Goal: Information Seeking & Learning: Learn about a topic

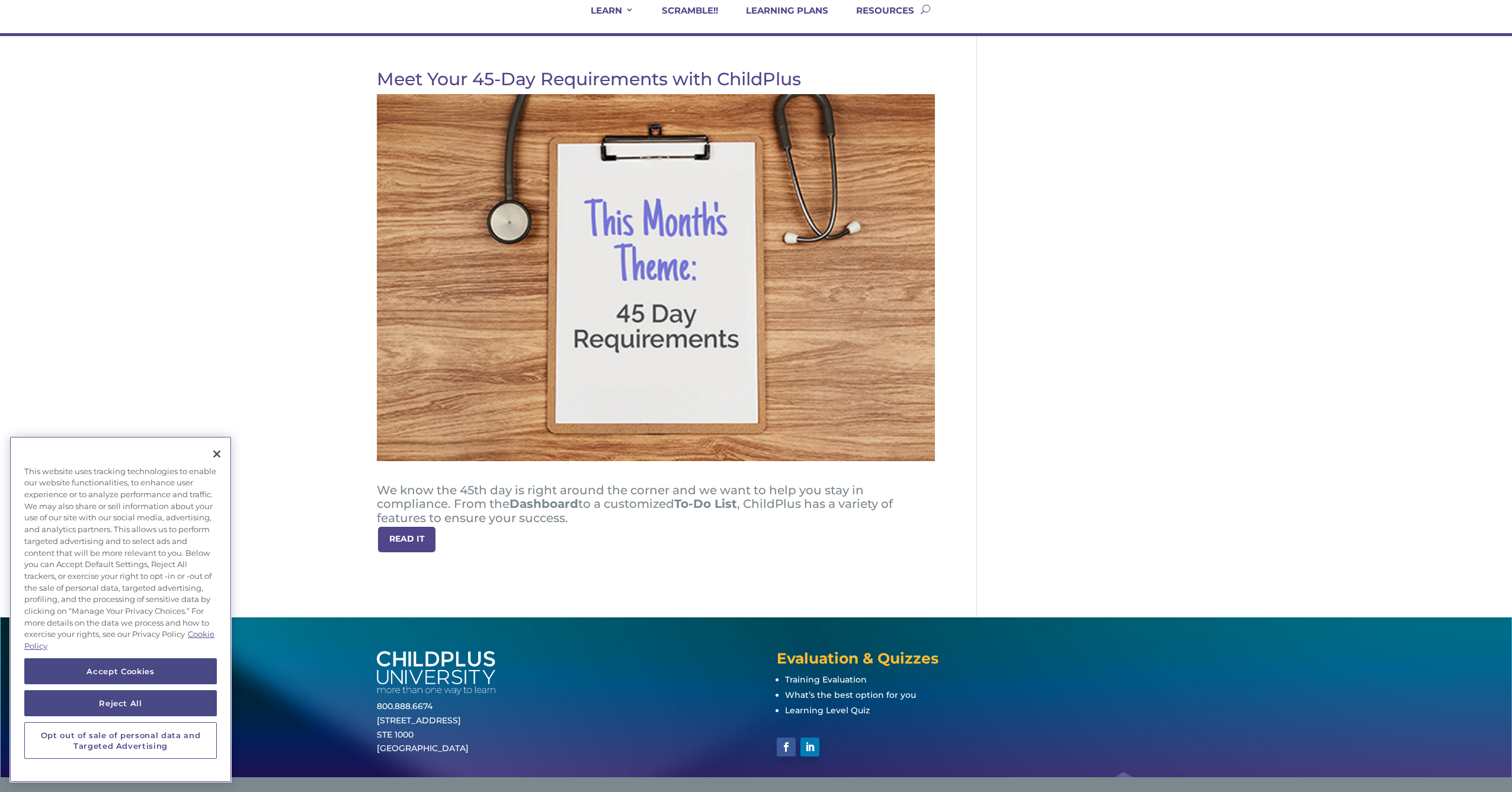
scroll to position [112, 0]
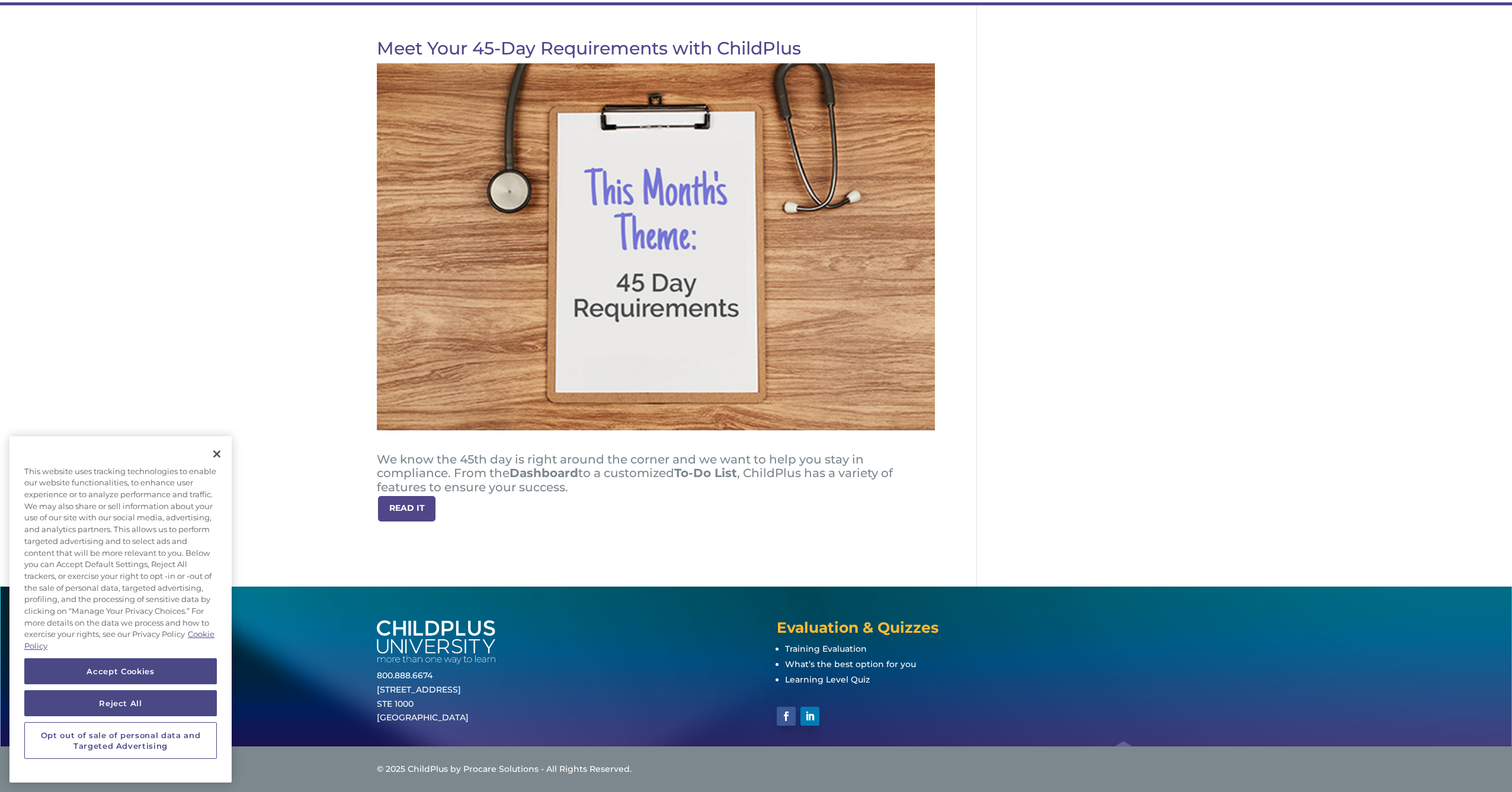
click at [406, 510] on strong "READ IT" at bounding box center [407, 508] width 35 height 10
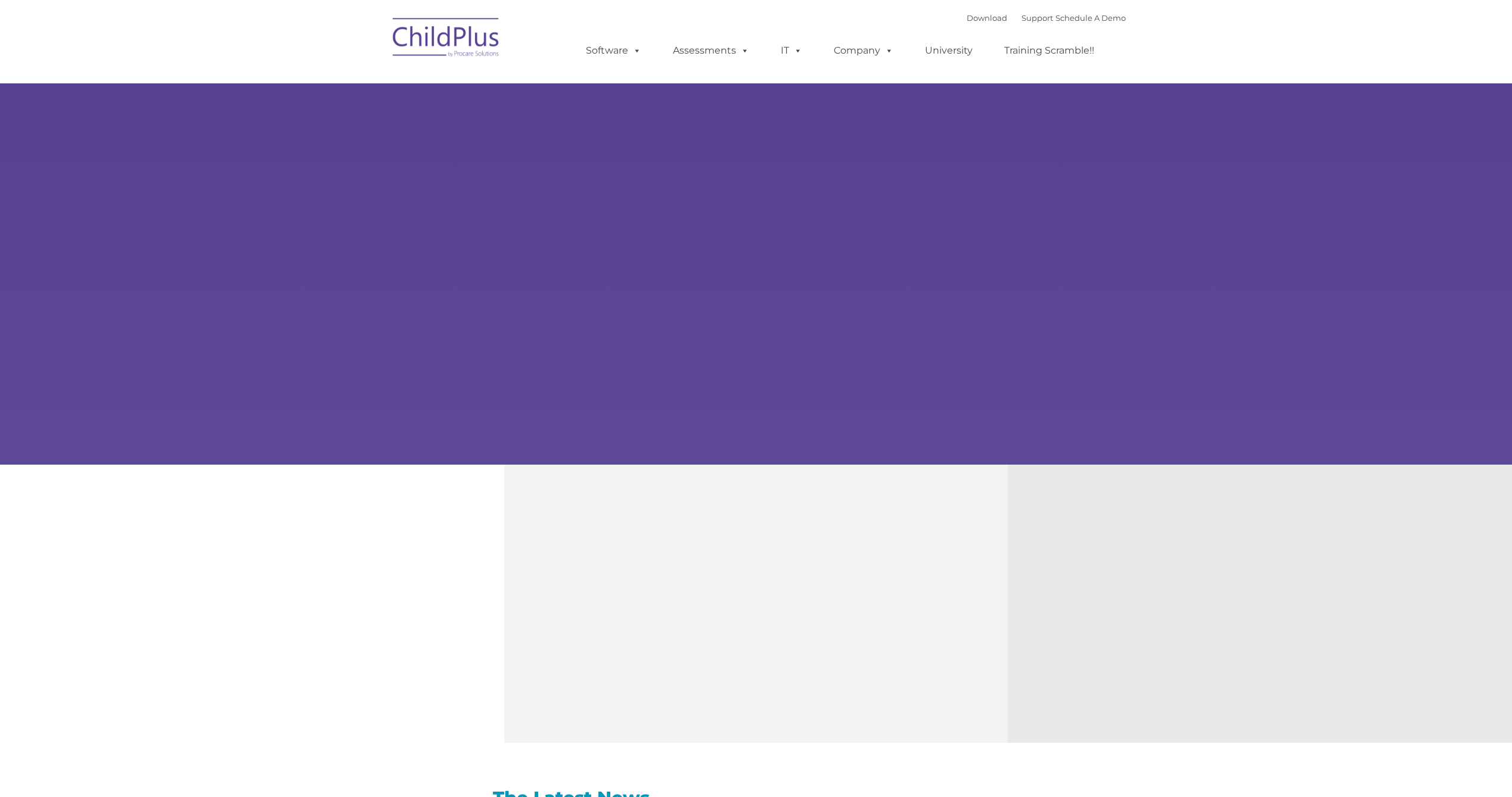
type input ""
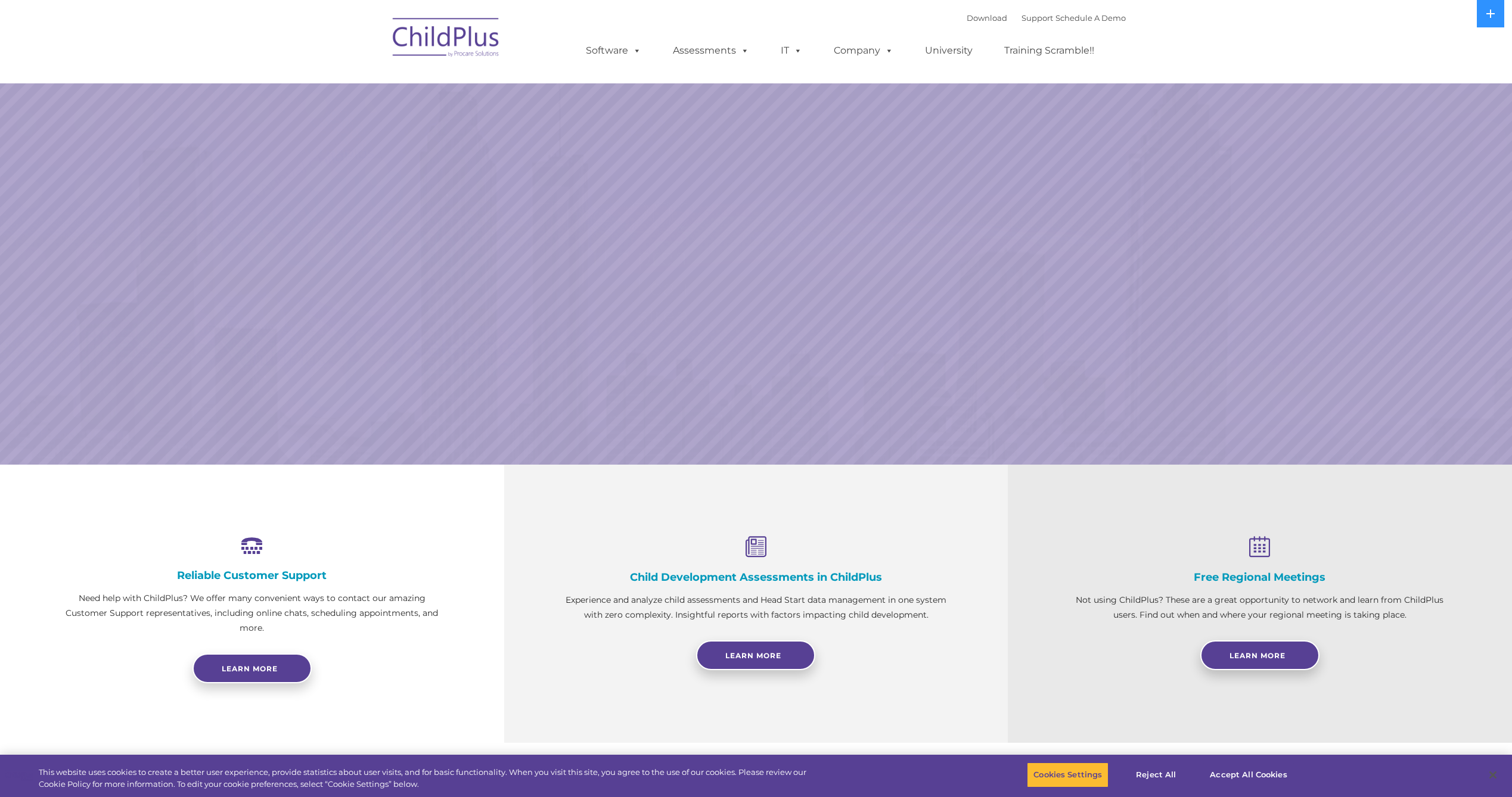
select select "MEDIUM"
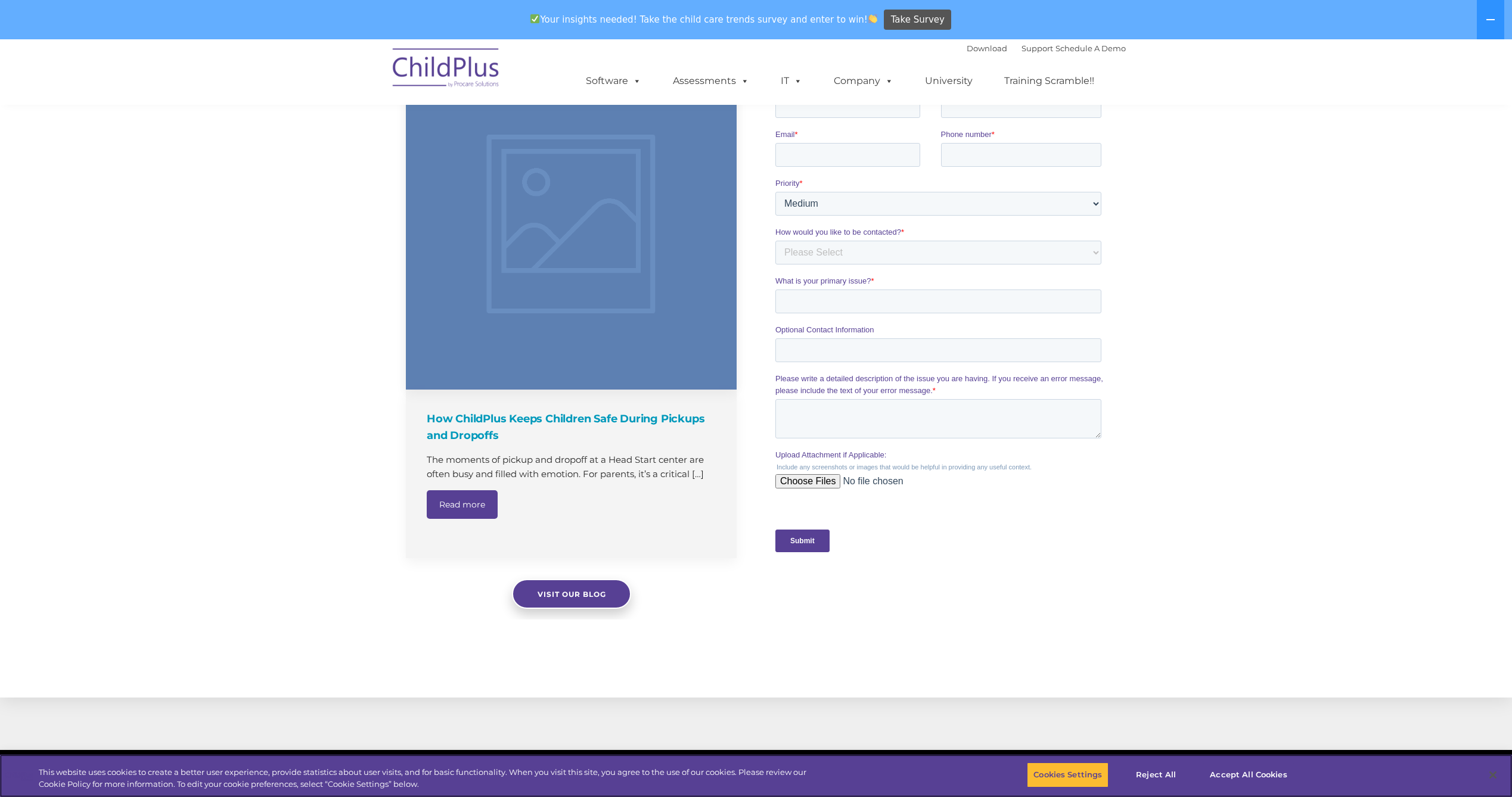
scroll to position [967, 0]
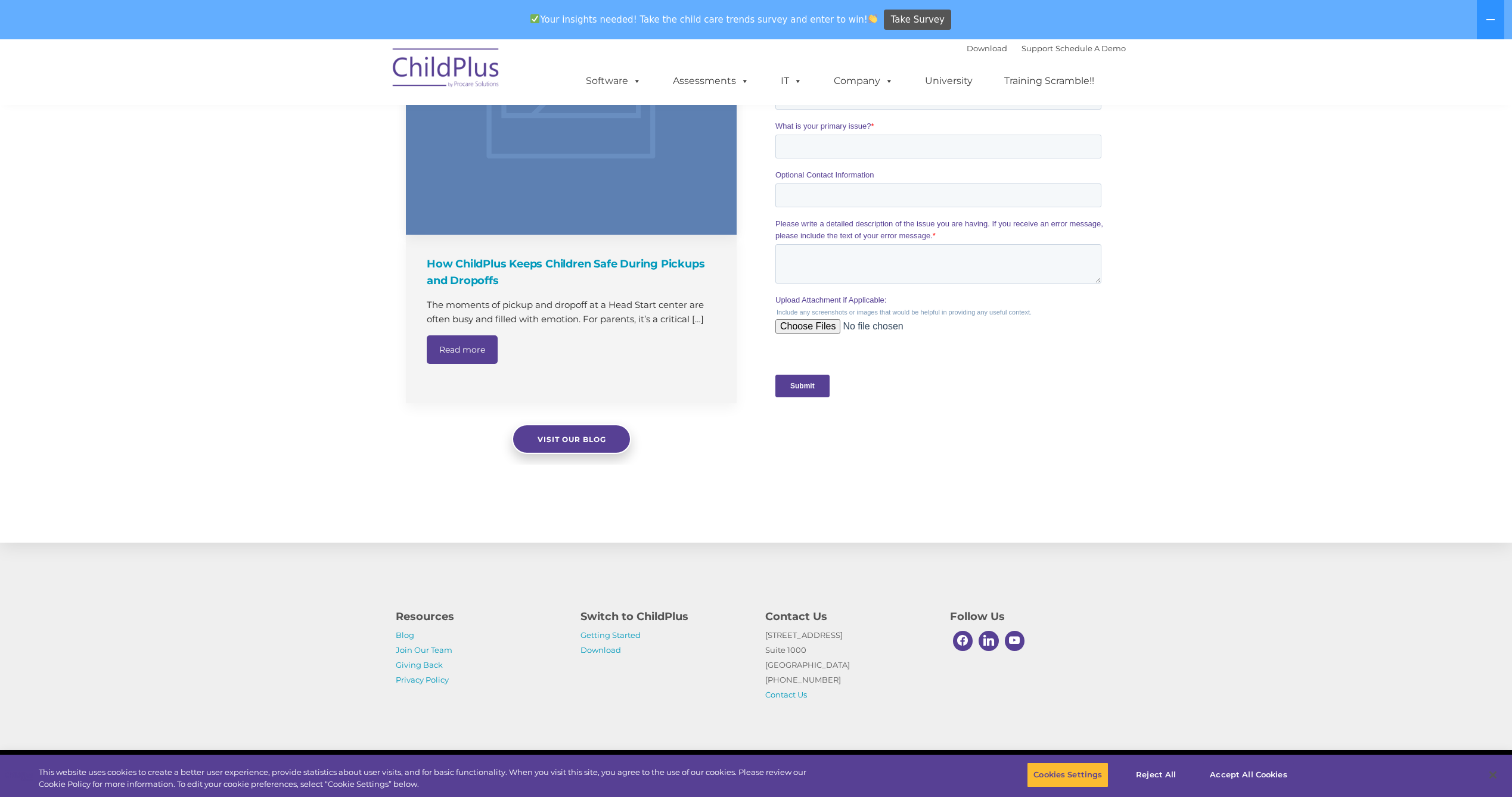
click at [443, 354] on link "Read more" at bounding box center [462, 349] width 71 height 28
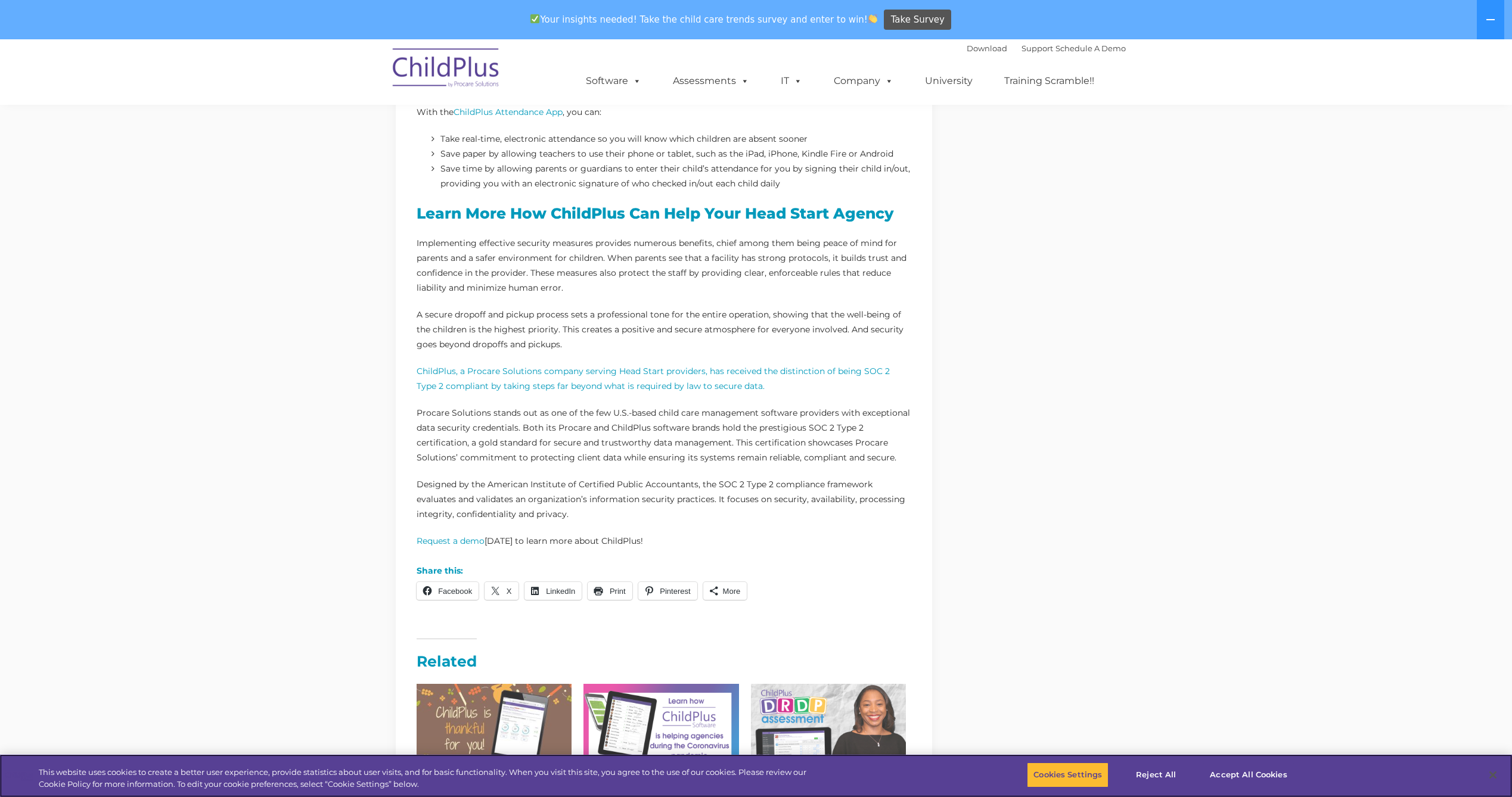
scroll to position [794, 0]
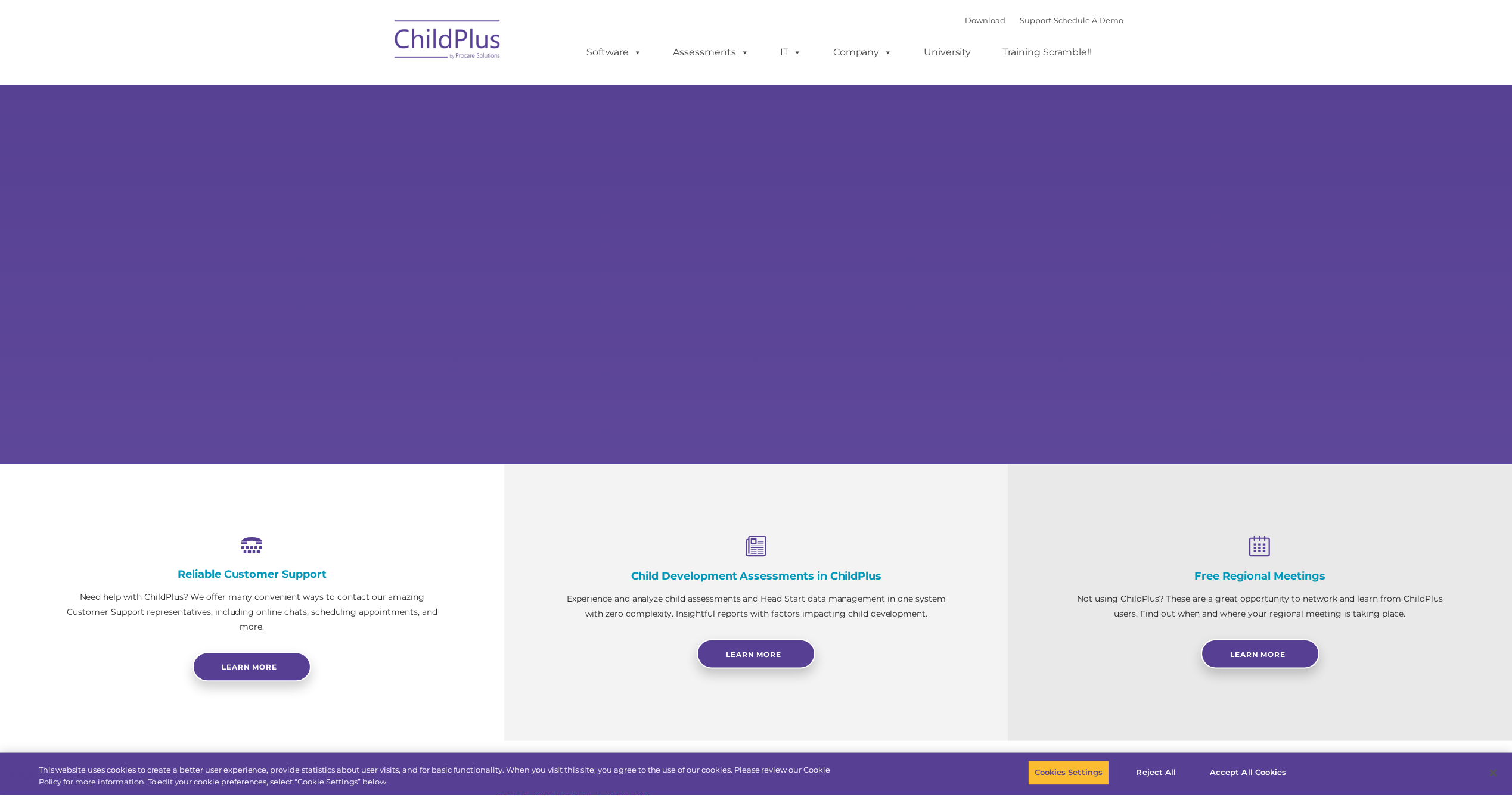
scroll to position [927, 0]
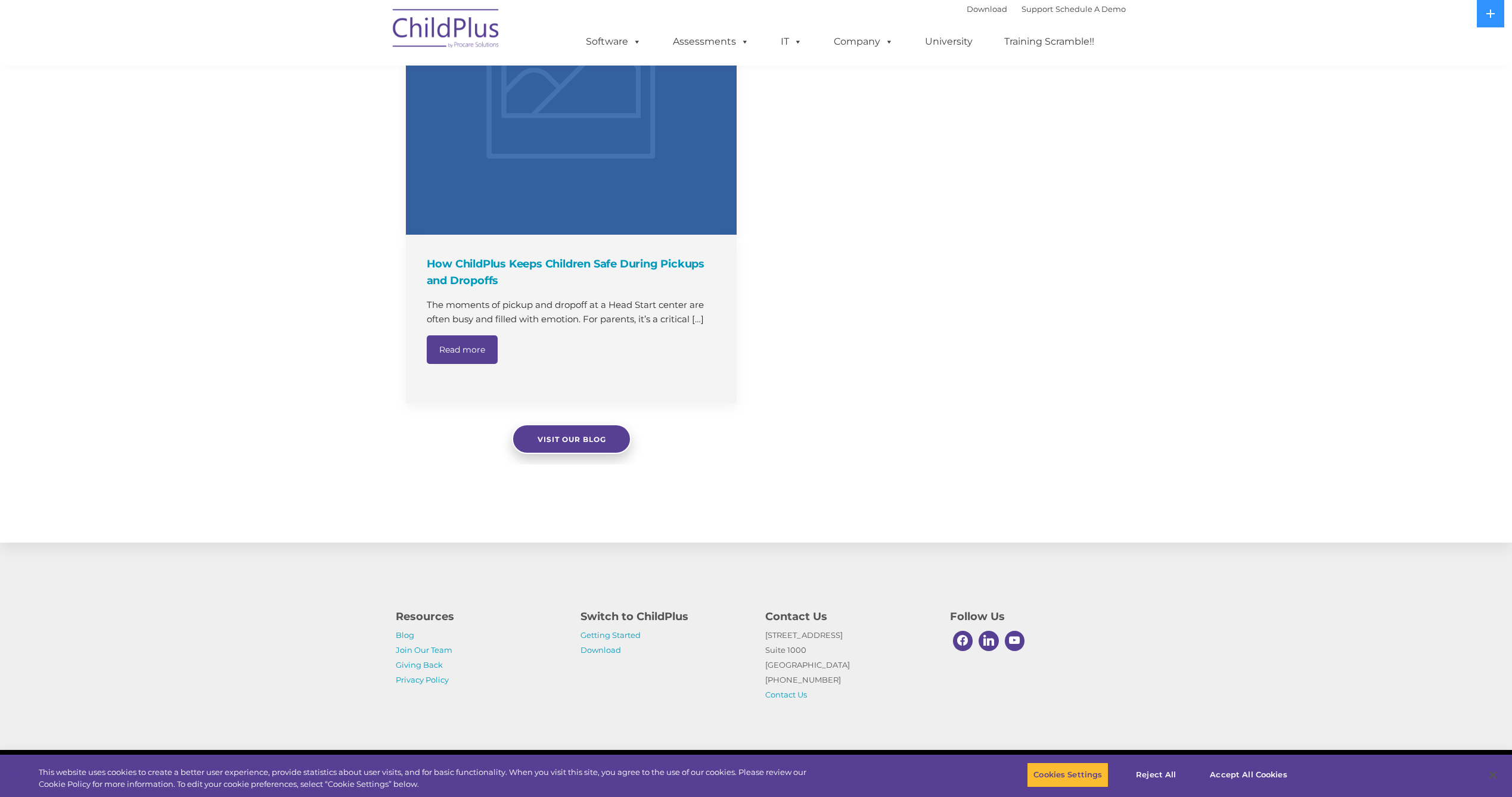
select select "MEDIUM"
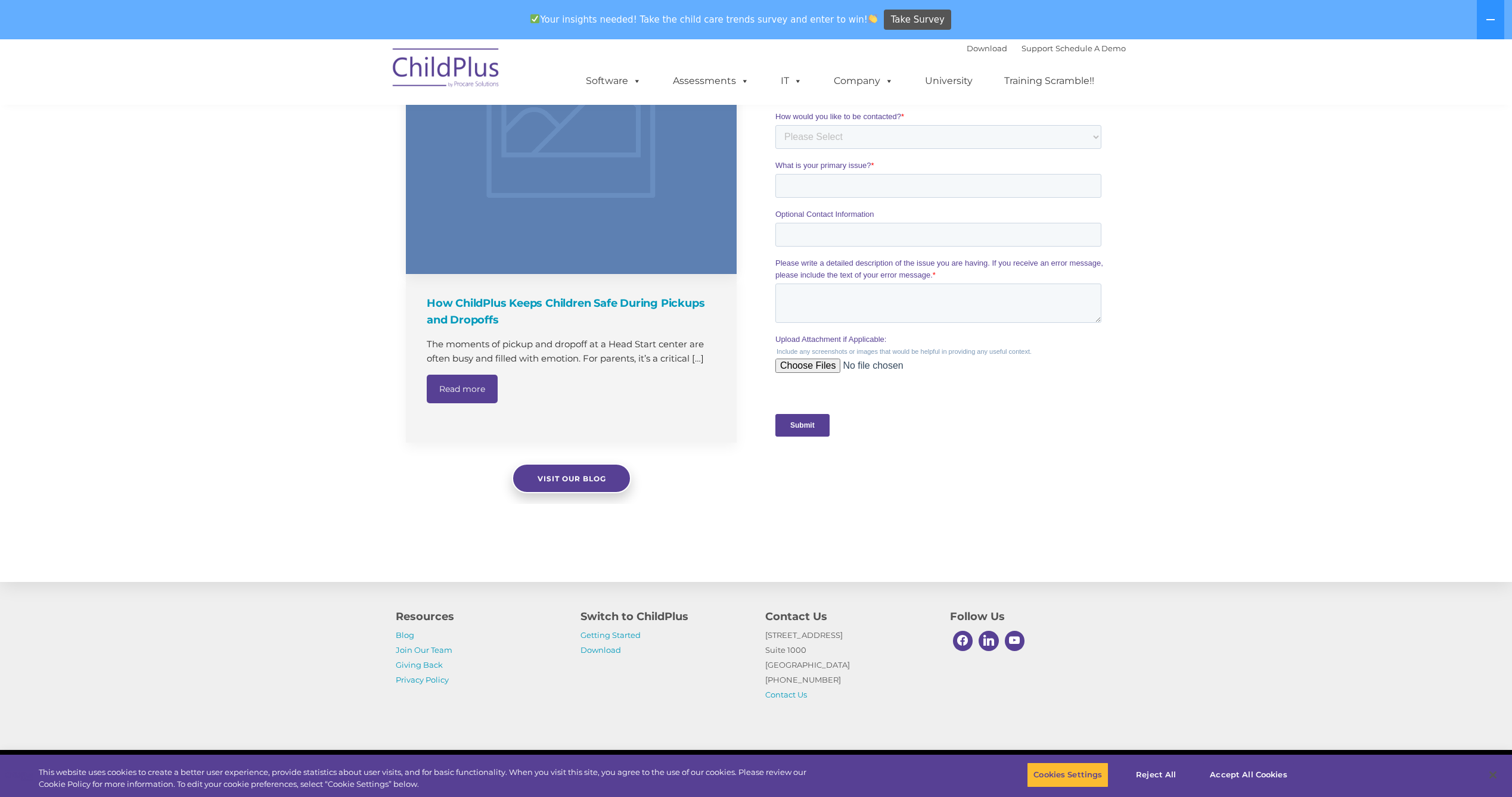
click at [462, 388] on link "Read more" at bounding box center [462, 389] width 71 height 28
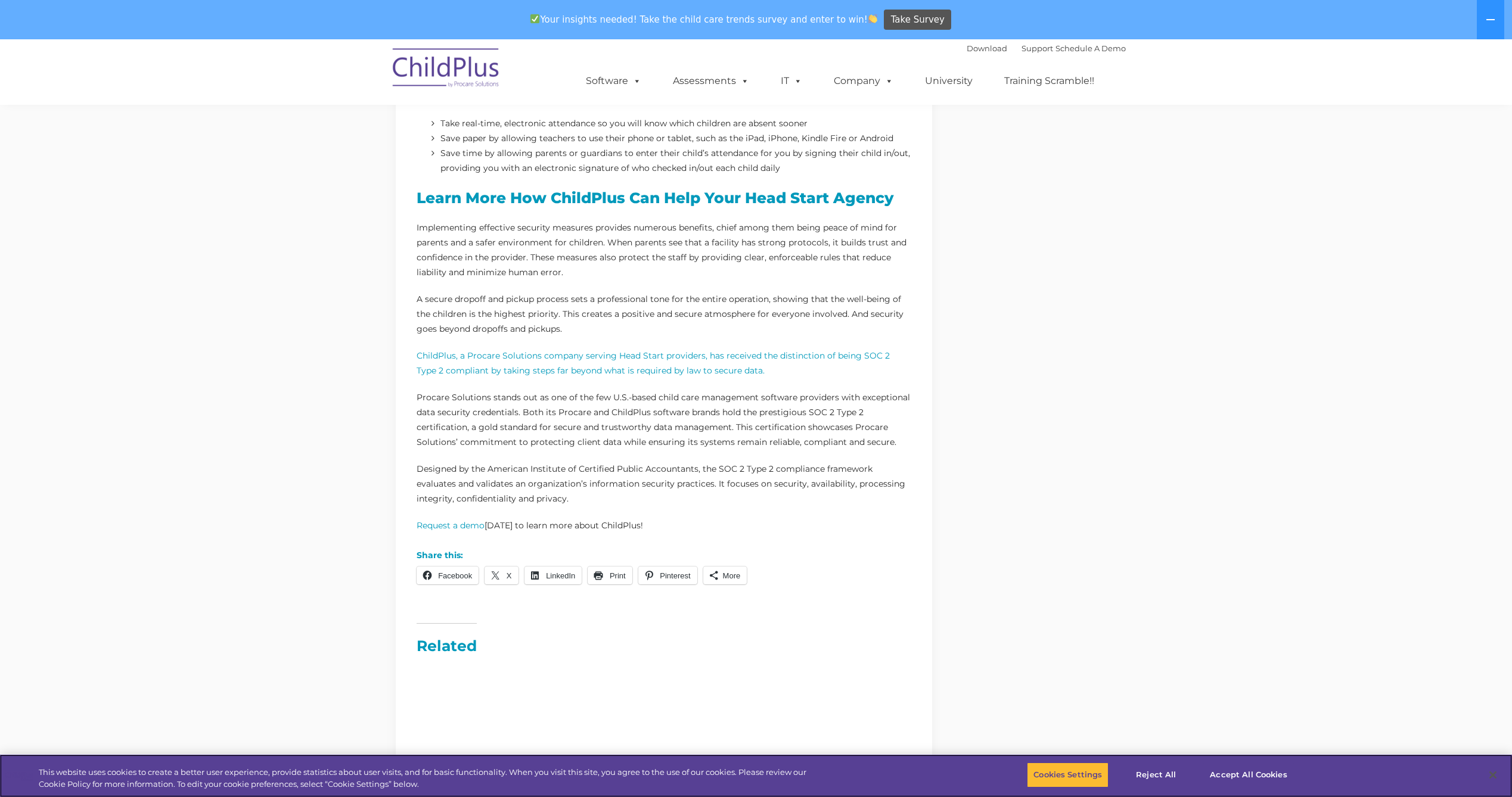
scroll to position [864, 0]
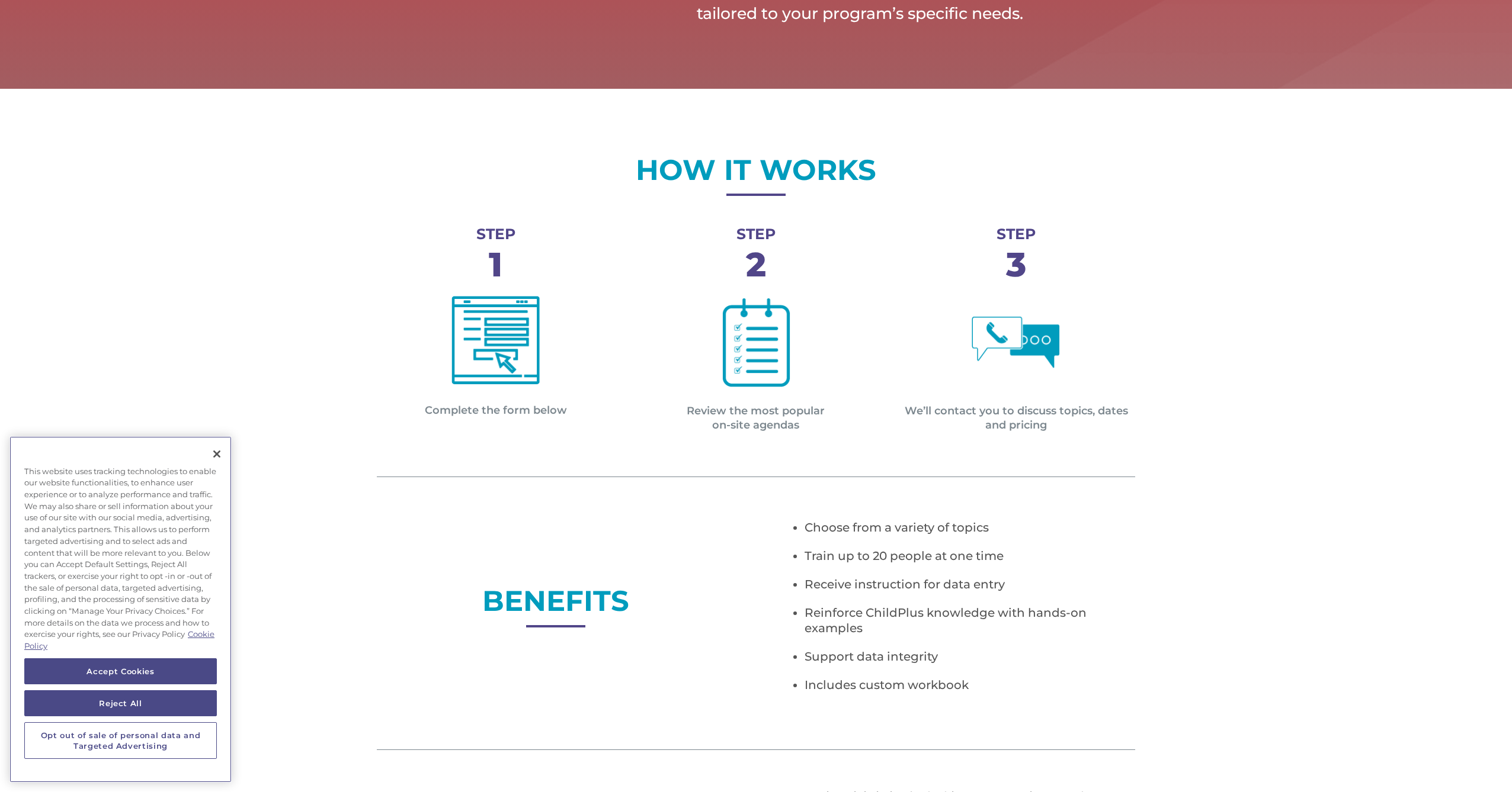
scroll to position [427, 0]
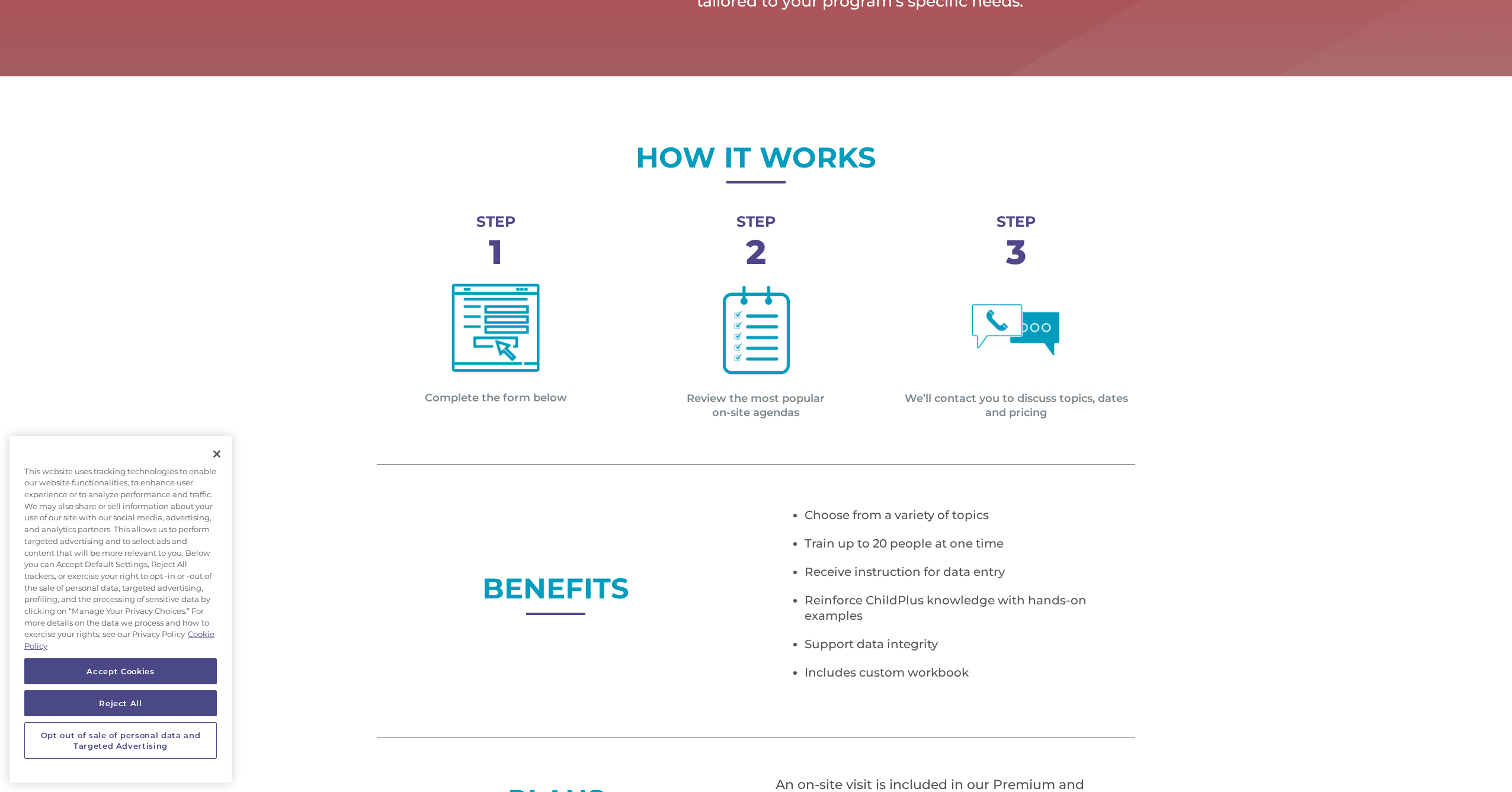
click at [749, 402] on p "Review the most popular on-site agendas" at bounding box center [756, 406] width 238 height 28
click at [764, 346] on img at bounding box center [756, 330] width 89 height 89
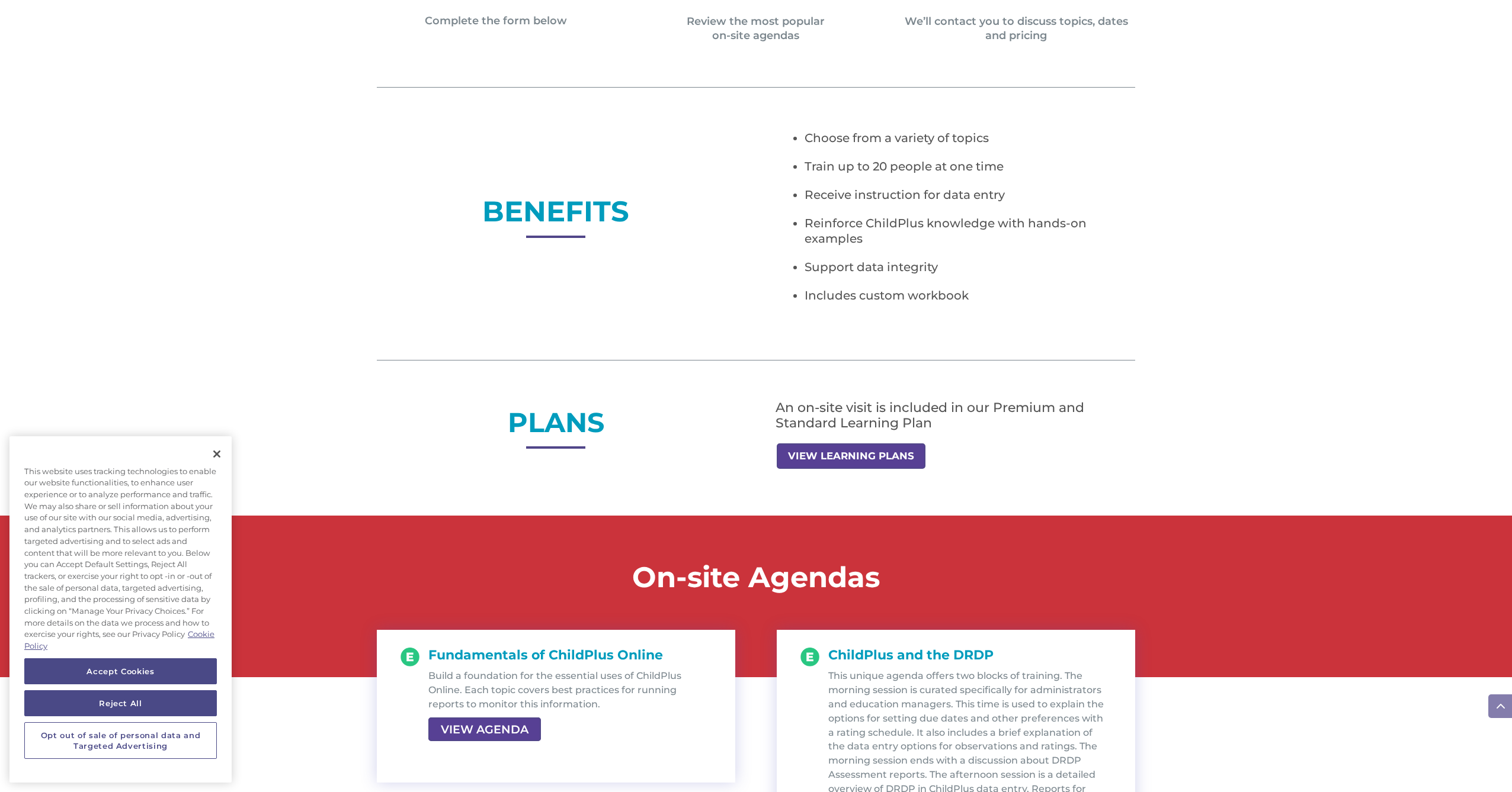
scroll to position [805, 0]
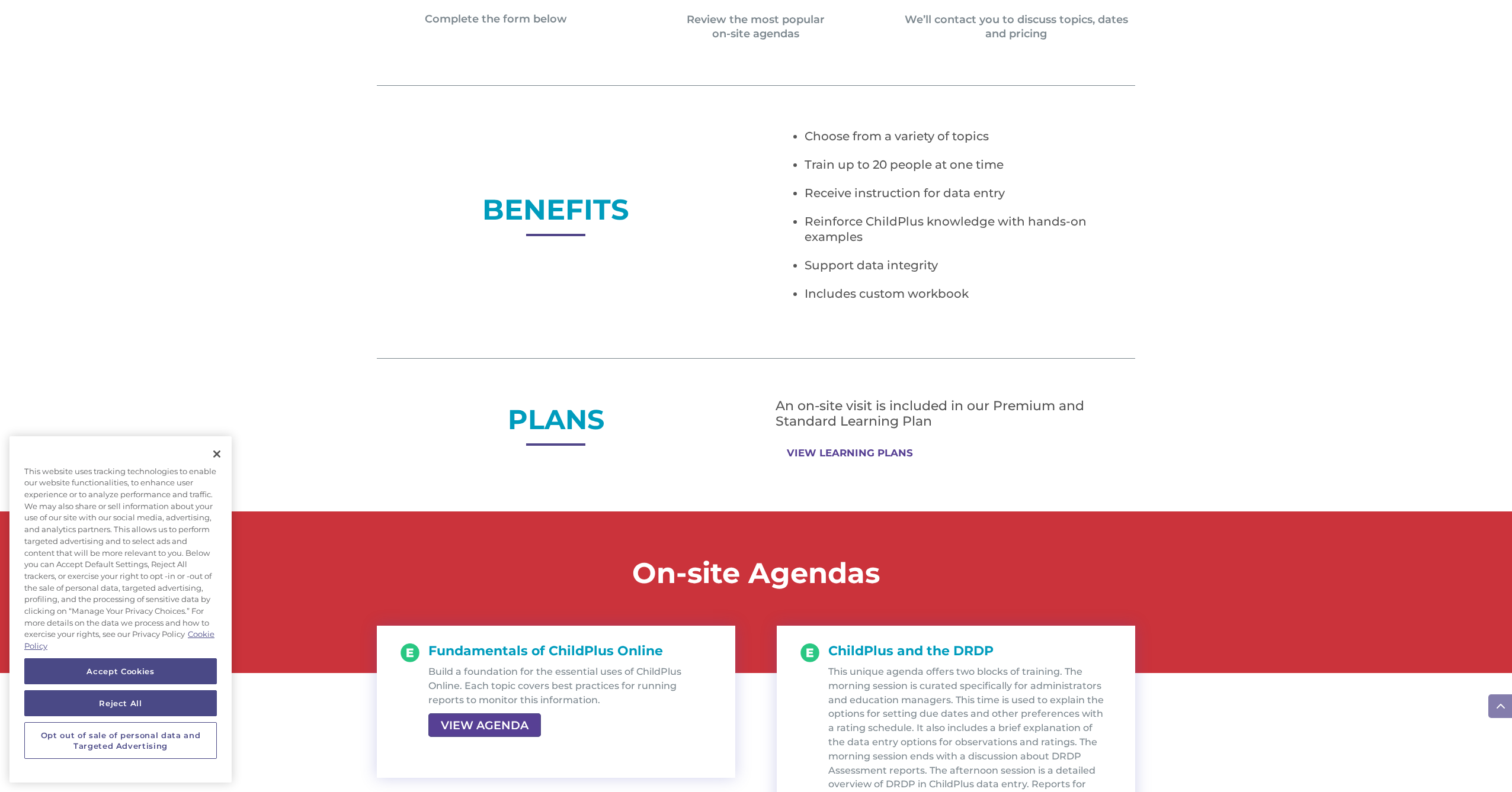
click at [831, 459] on link "VIEW LEARNING PLANS" at bounding box center [850, 453] width 146 height 23
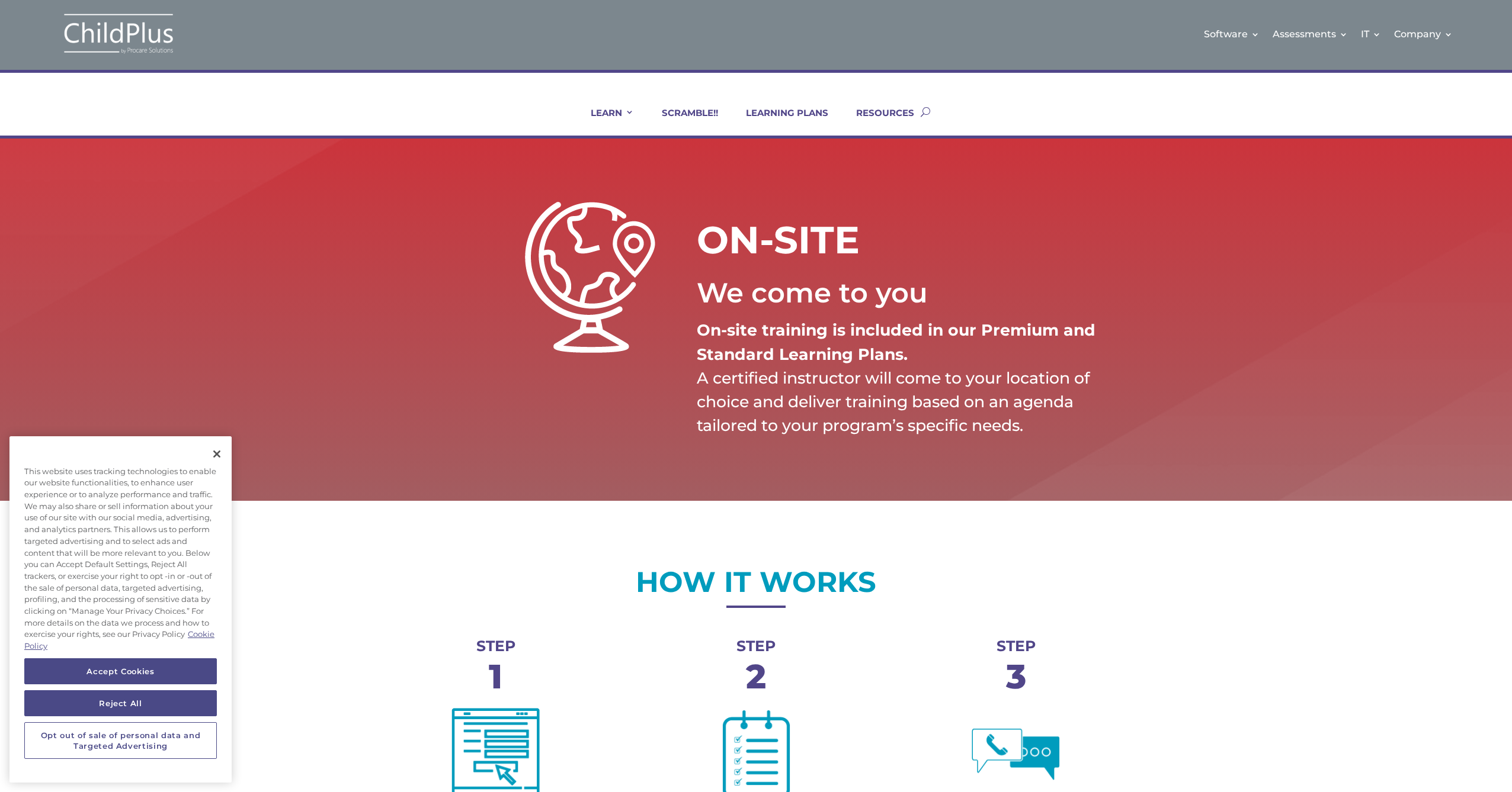
scroll to position [0, 0]
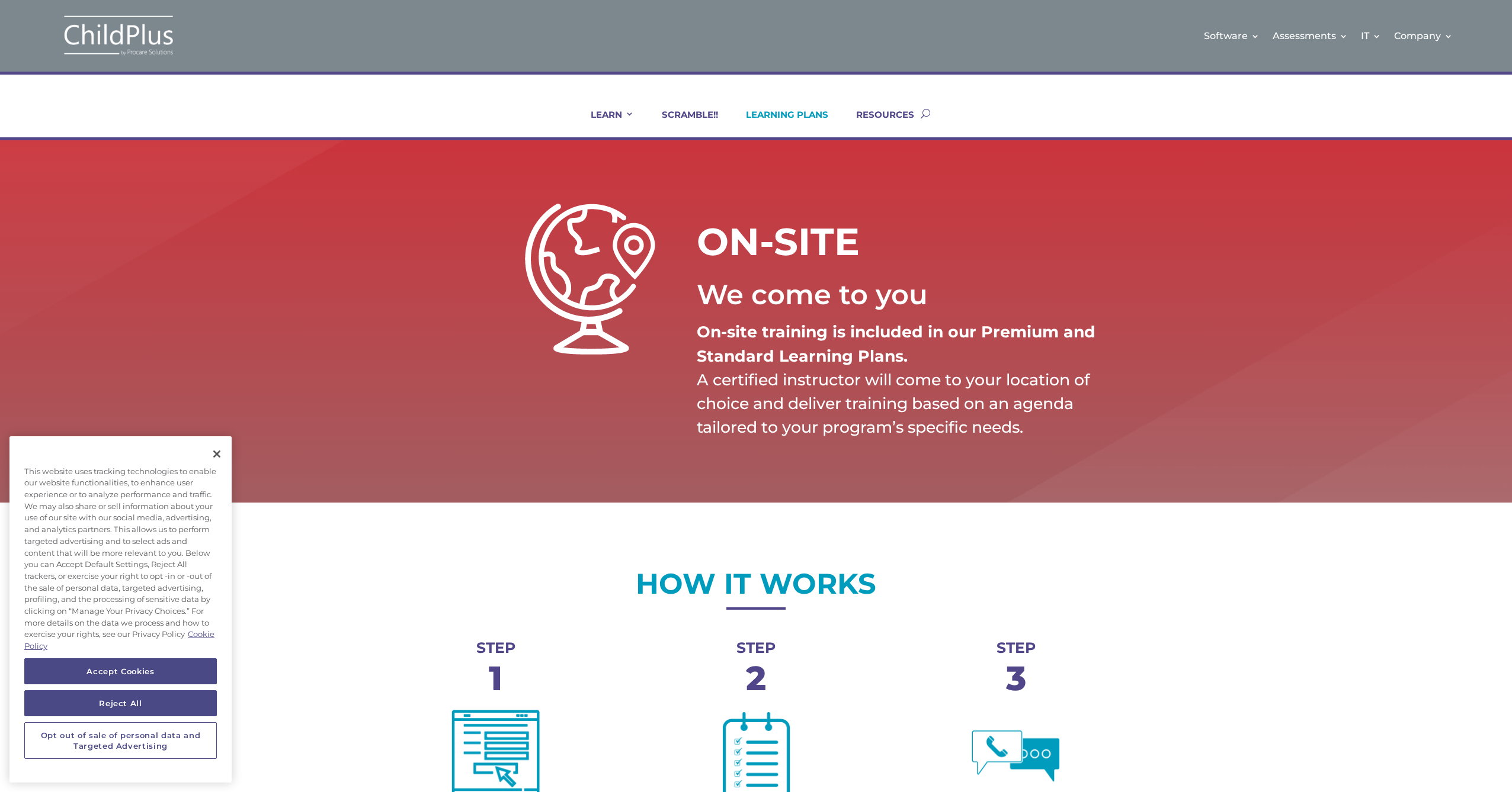
click at [790, 118] on link "LEARNING PLANS" at bounding box center [780, 123] width 97 height 28
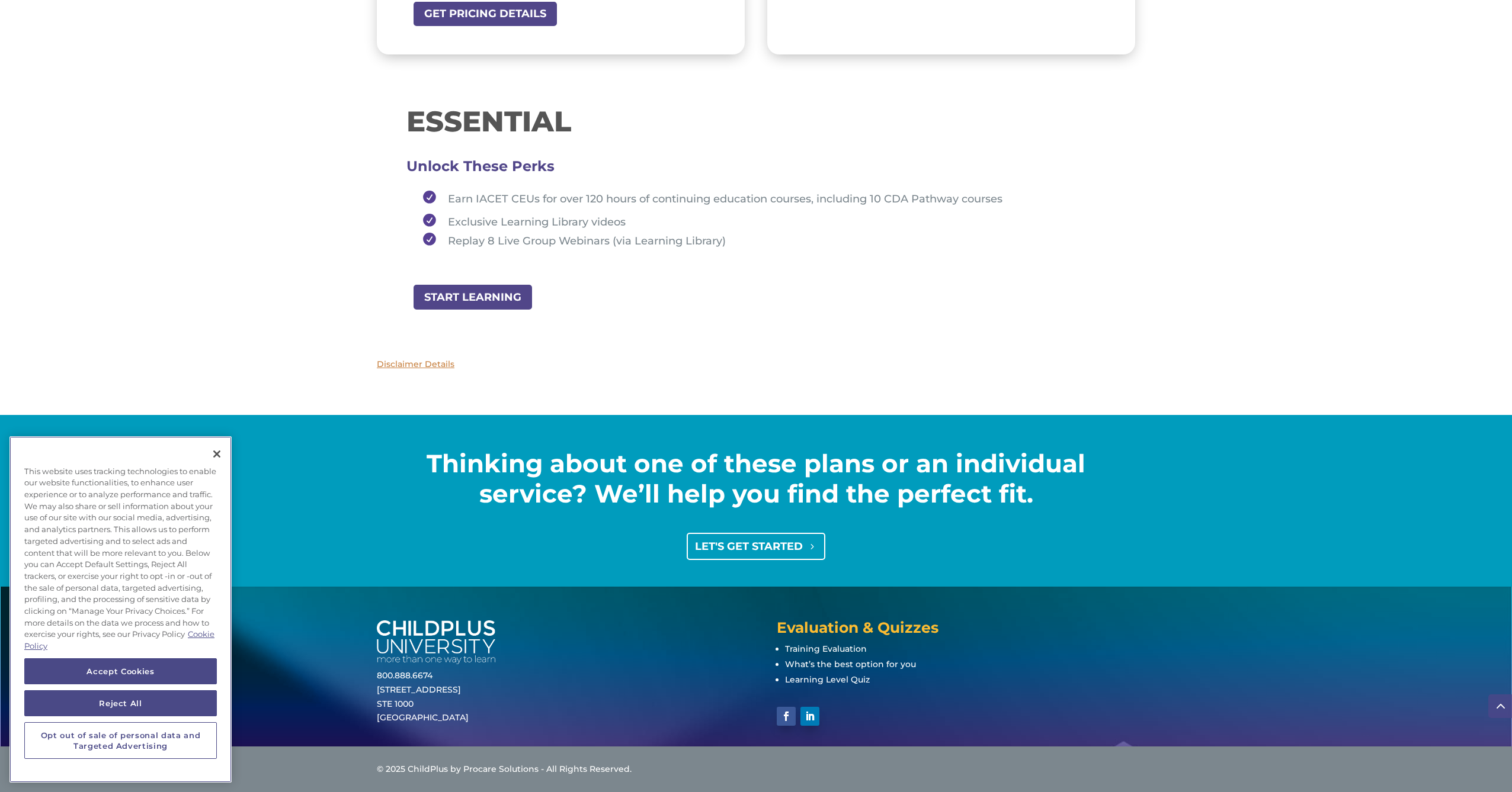
scroll to position [1280, 0]
click at [716, 545] on link "LET'S GET STARTED" at bounding box center [756, 546] width 139 height 27
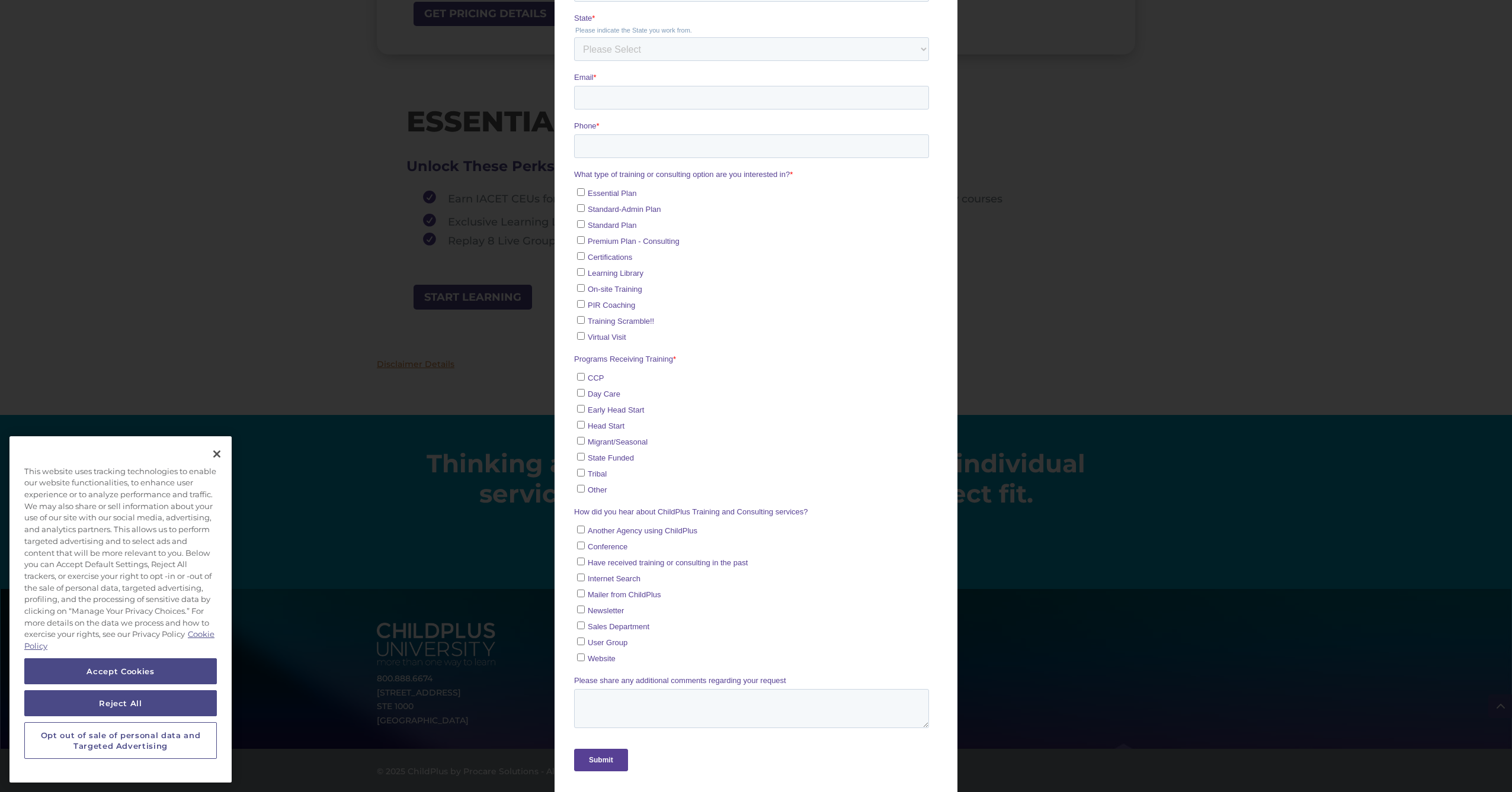
scroll to position [151, 0]
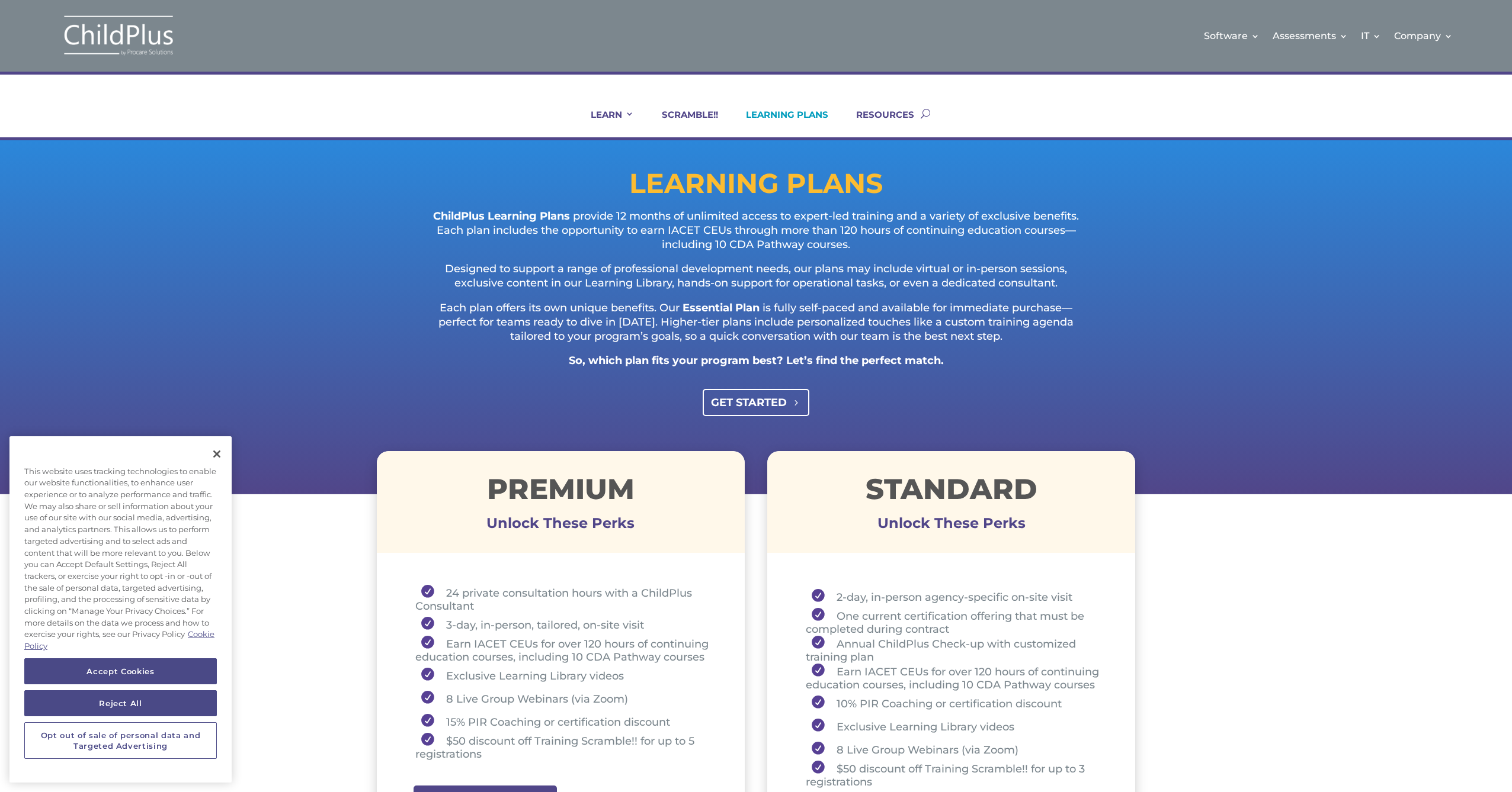
click at [717, 402] on link "GET STARTED" at bounding box center [756, 402] width 107 height 27
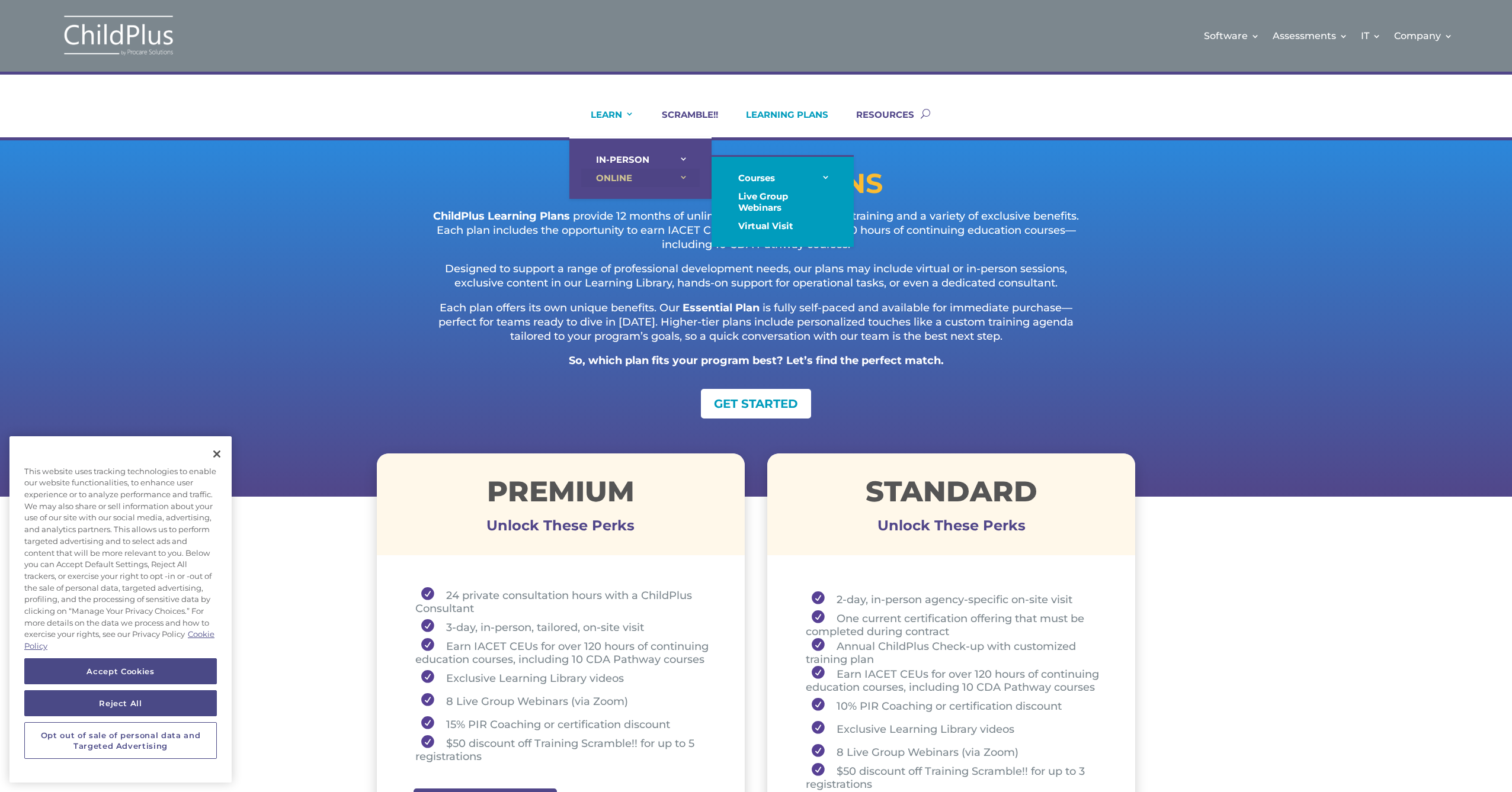
click at [606, 180] on link "ONLINE" at bounding box center [640, 178] width 118 height 18
click at [603, 179] on link "ONLINE" at bounding box center [640, 178] width 118 height 18
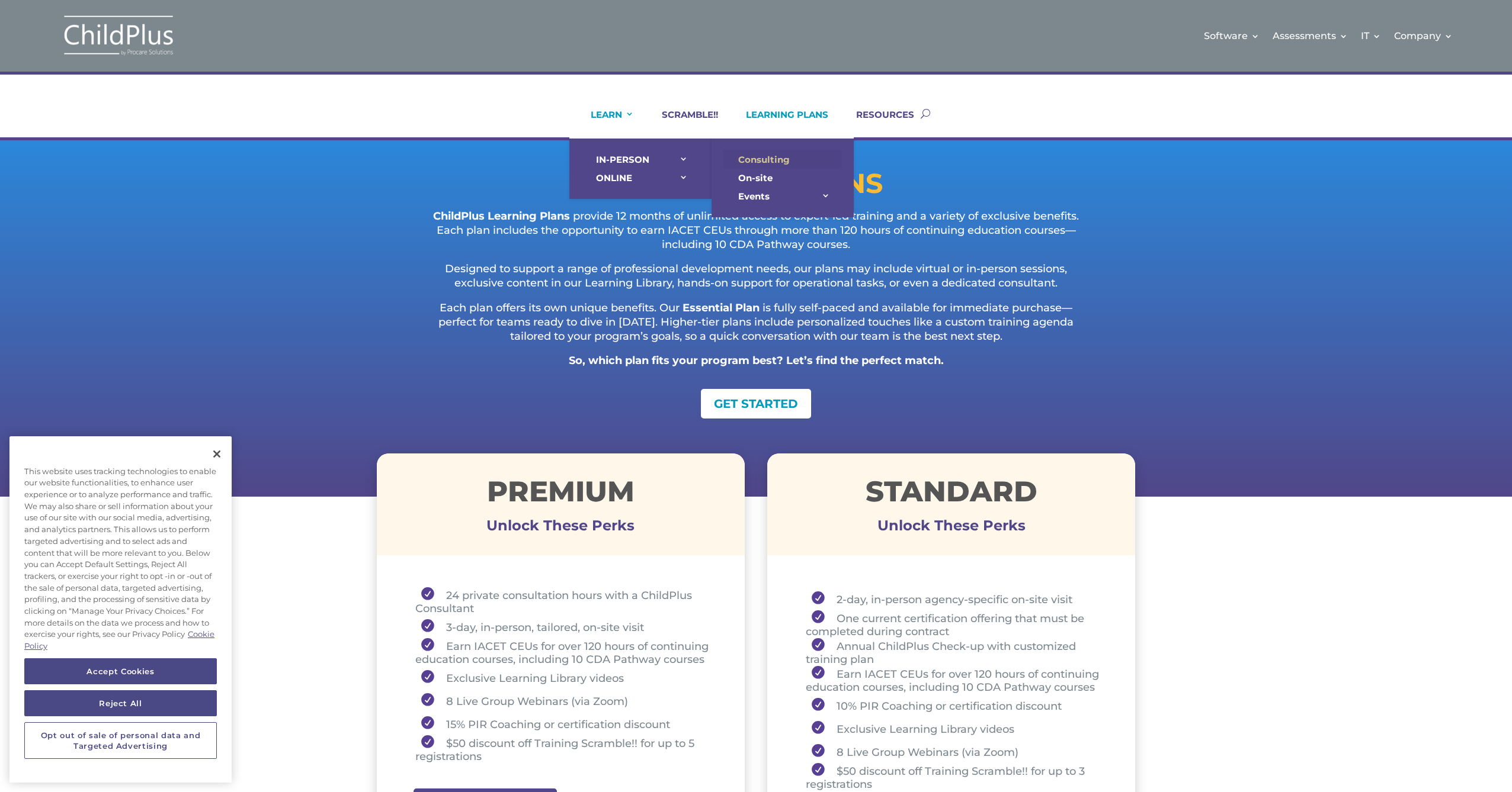
click at [742, 167] on link "Consulting" at bounding box center [783, 159] width 118 height 18
click at [743, 156] on link "Consulting" at bounding box center [783, 159] width 118 height 18
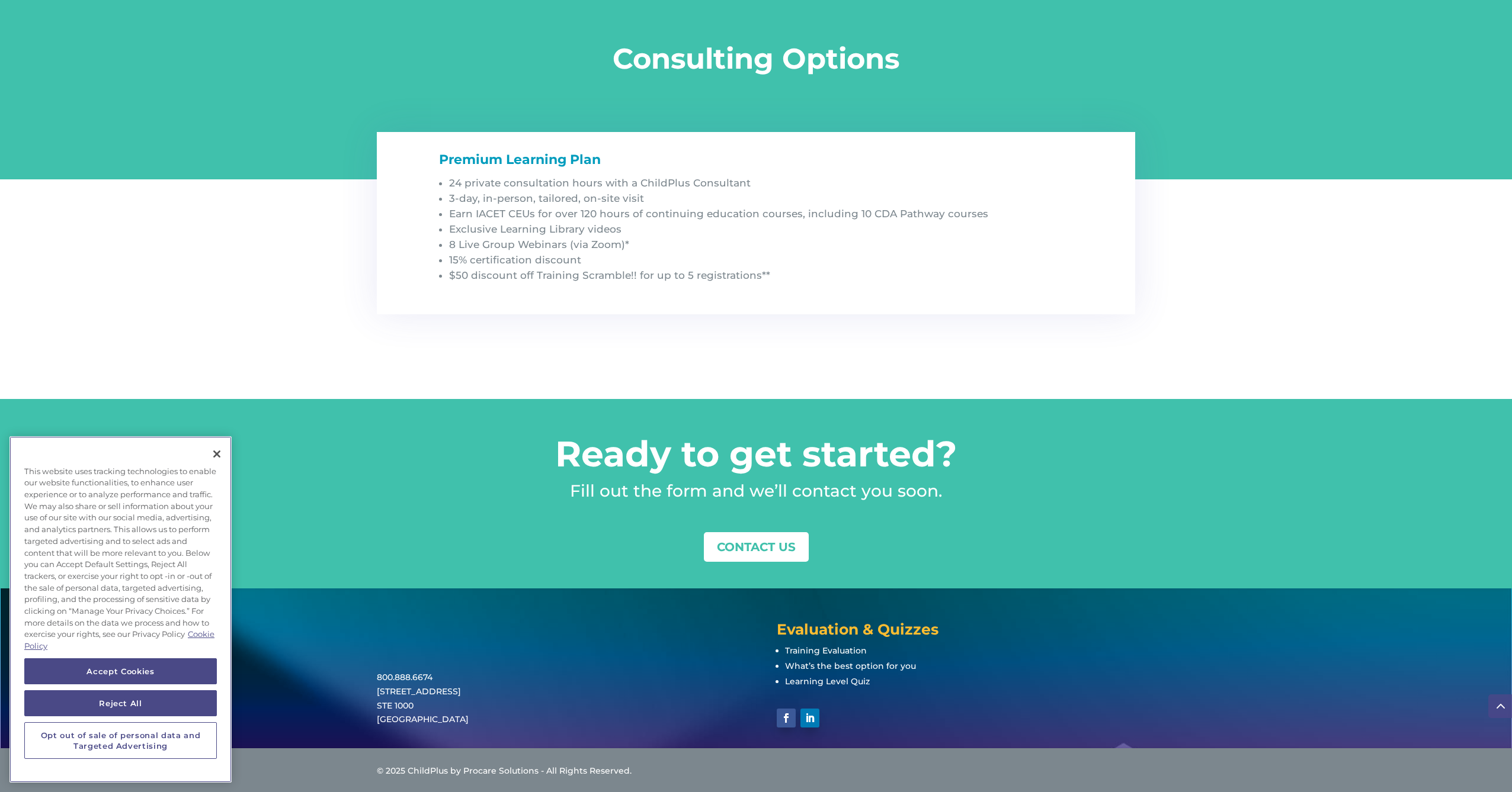
scroll to position [1186, 0]
